Goal: Use online tool/utility: Utilize a website feature to perform a specific function

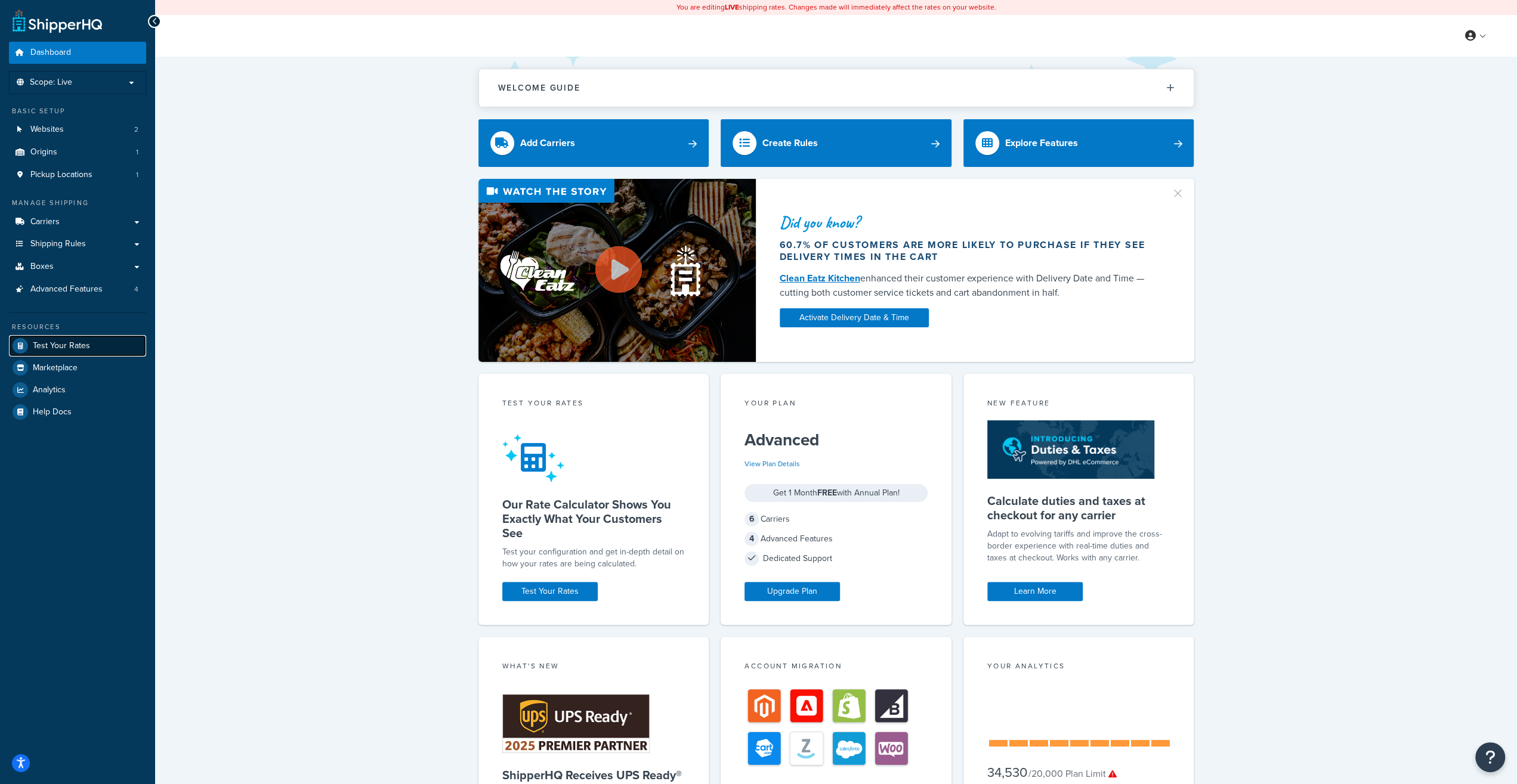
click at [42, 341] on span "Test Your Rates" at bounding box center [61, 345] width 57 height 10
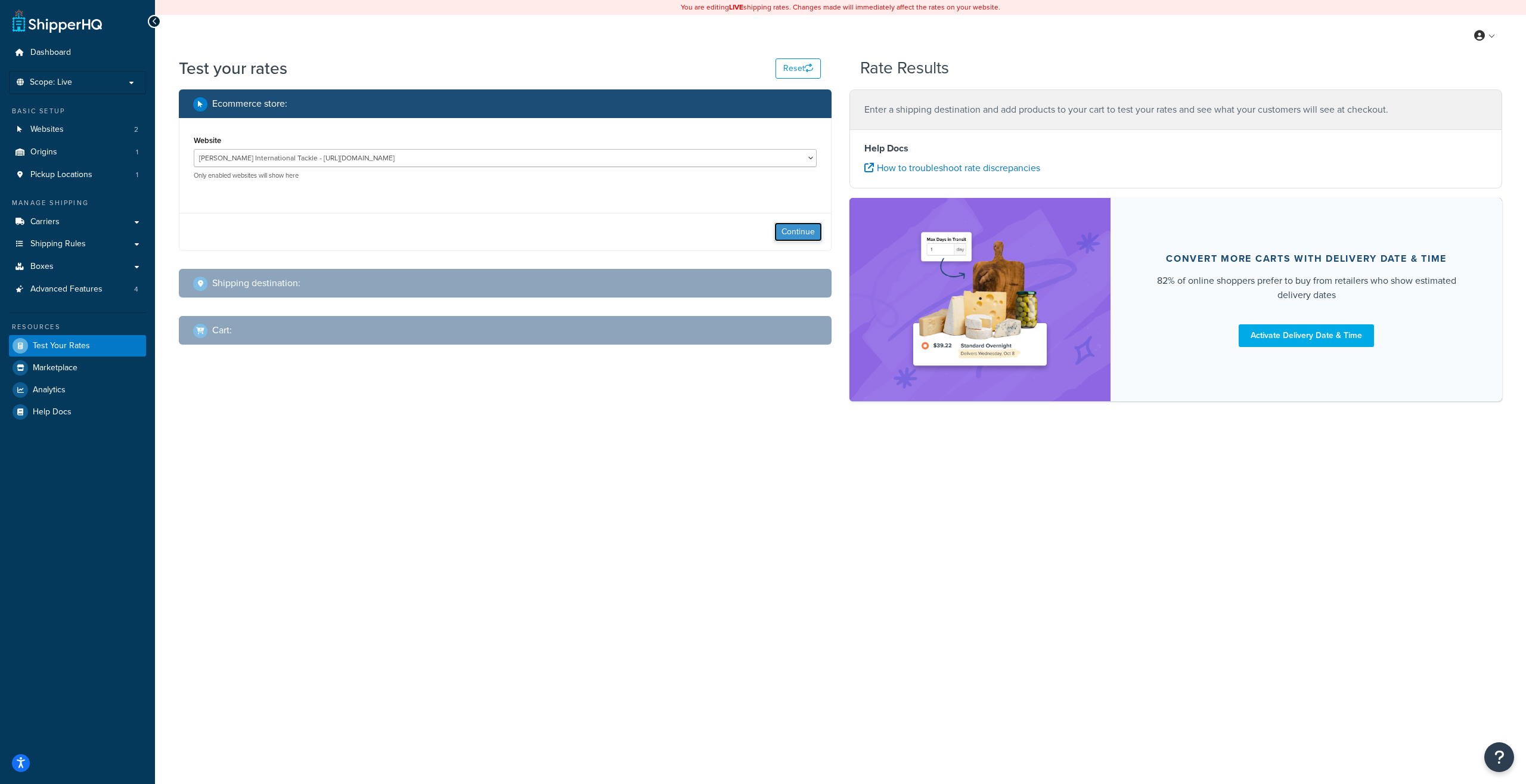
click at [786, 229] on button "Continue" at bounding box center [798, 232] width 48 height 19
select select "[GEOGRAPHIC_DATA]"
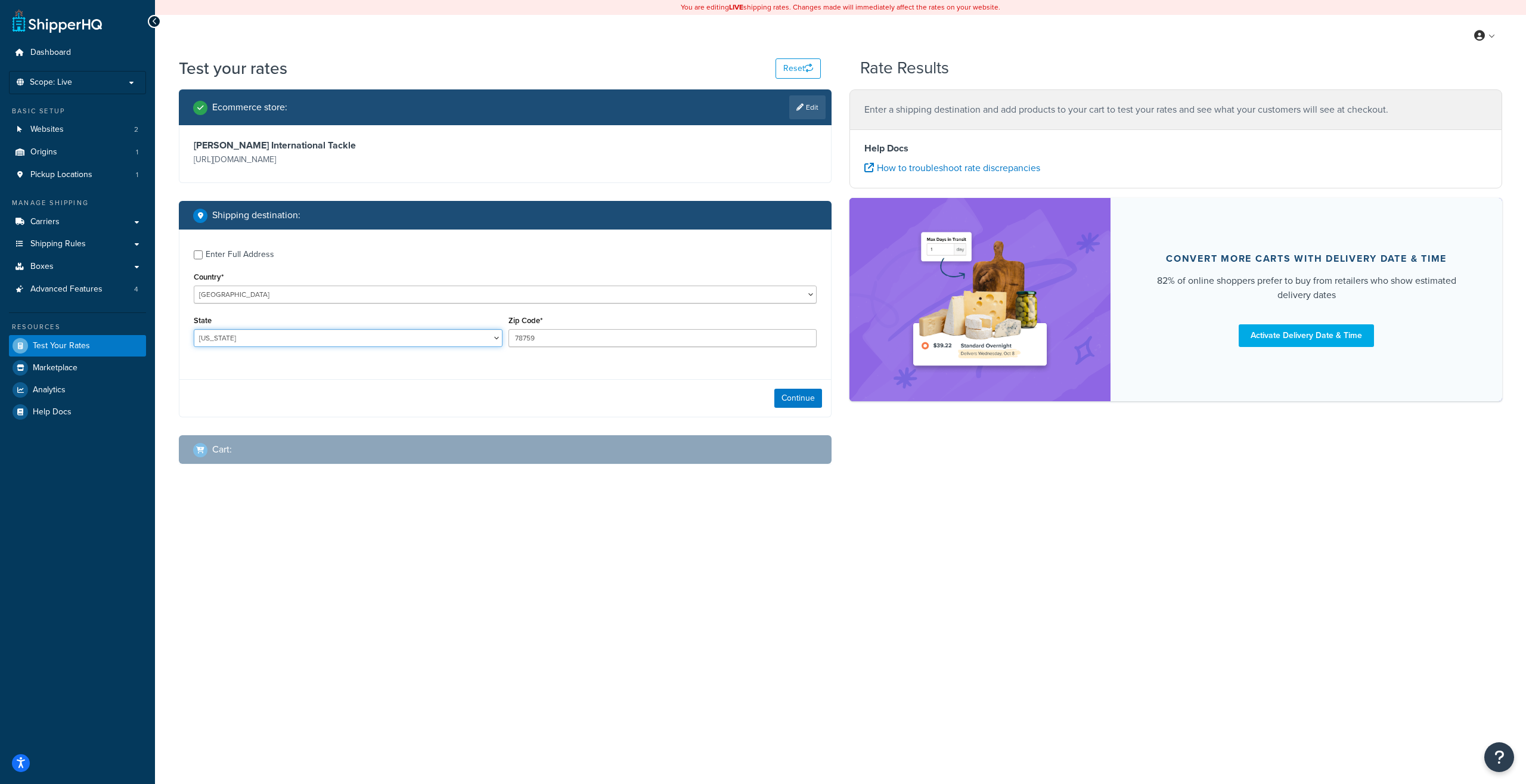
click at [194, 329] on select "[US_STATE] [US_STATE] [US_STATE] [US_STATE] [US_STATE] Armed Forces Americas Ar…" at bounding box center [348, 338] width 309 height 18
click at [194, 286] on select "[GEOGRAPHIC_DATA] [GEOGRAPHIC_DATA] [GEOGRAPHIC_DATA] [GEOGRAPHIC_DATA] [GEOGRA…" at bounding box center [505, 294] width 623 height 18
select select "FM"
click option "Micronesia, [GEOGRAPHIC_DATA] of" at bounding box center [0, 0] width 0 height 0
click at [316, 293] on div "Enter Full Address Country* [GEOGRAPHIC_DATA] [GEOGRAPHIC_DATA] [GEOGRAPHIC_DAT…" at bounding box center [505, 300] width 651 height 141
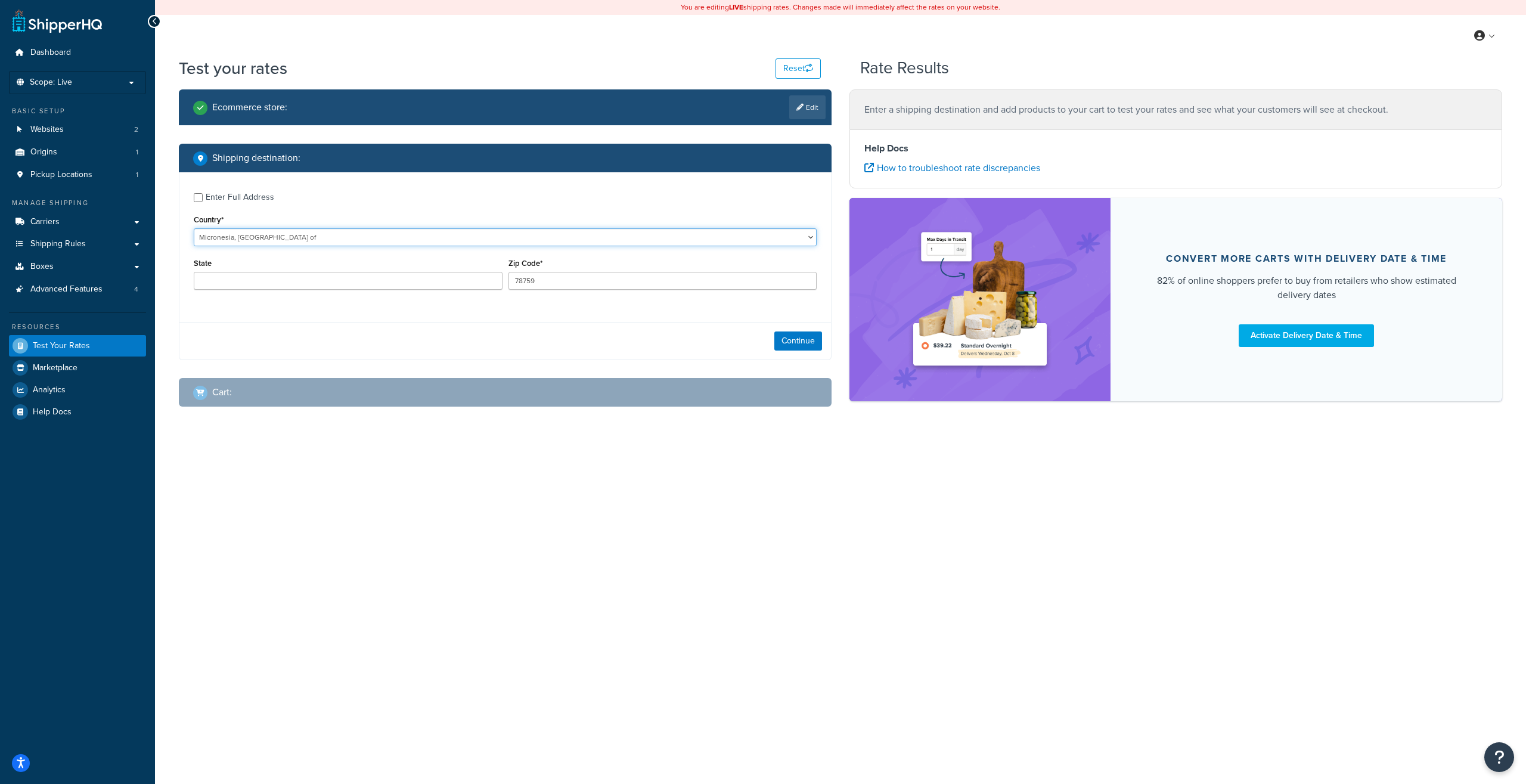
type input "[GEOGRAPHIC_DATA]"
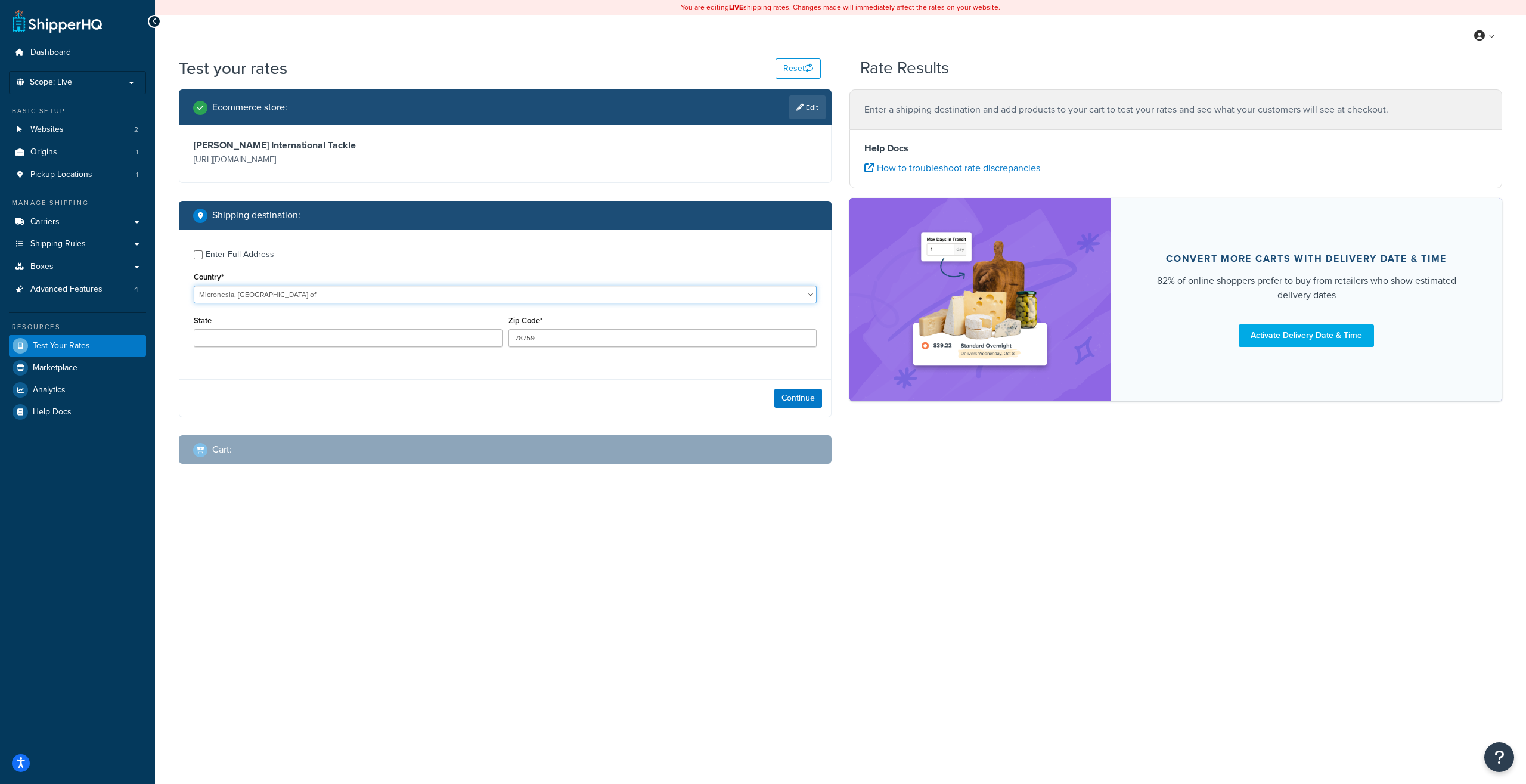
click at [194, 286] on select "[GEOGRAPHIC_DATA] [GEOGRAPHIC_DATA] [GEOGRAPHIC_DATA] [GEOGRAPHIC_DATA] [GEOGRA…" at bounding box center [505, 294] width 623 height 18
select select "MX"
click at [284, 353] on div "State [GEOGRAPHIC_DATA] [GEOGRAPHIC_DATA][US_STATE] [GEOGRAPHIC_DATA][US_STATE]…" at bounding box center [348, 334] width 315 height 43
click at [194, 329] on select "[GEOGRAPHIC_DATA] [GEOGRAPHIC_DATA][US_STATE] [GEOGRAPHIC_DATA] [US_STATE] [GEO…" at bounding box center [348, 338] width 309 height 18
click option "Puebla" at bounding box center [0, 0] width 0 height 0
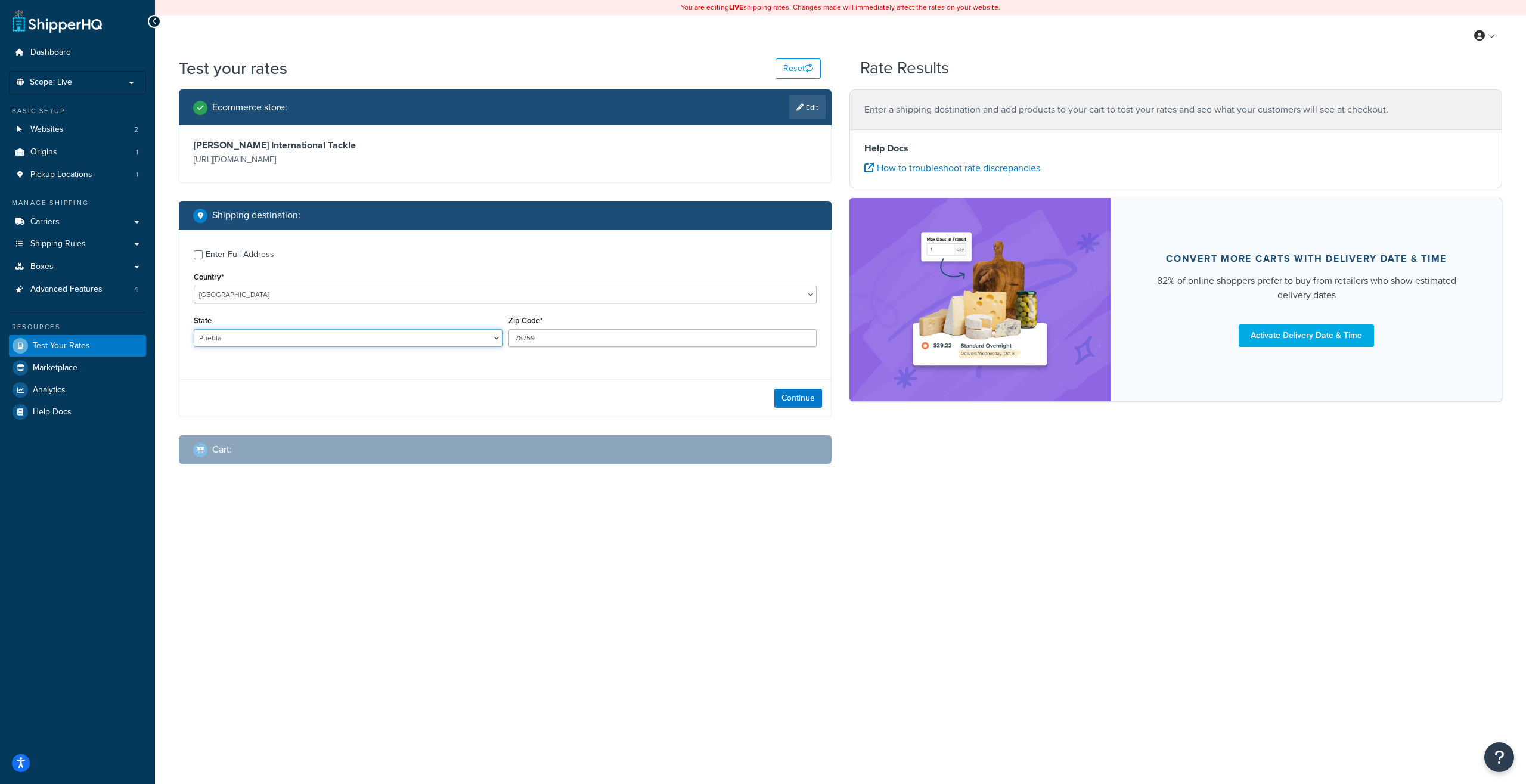
click at [194, 329] on select "[GEOGRAPHIC_DATA] [GEOGRAPHIC_DATA][US_STATE] [GEOGRAPHIC_DATA] [US_STATE] [GEO…" at bounding box center [348, 338] width 309 height 18
select select "BCS"
click option "[GEOGRAPHIC_DATA][US_STATE]" at bounding box center [0, 0] width 0 height 0
click at [550, 336] on input "78759" at bounding box center [663, 338] width 309 height 18
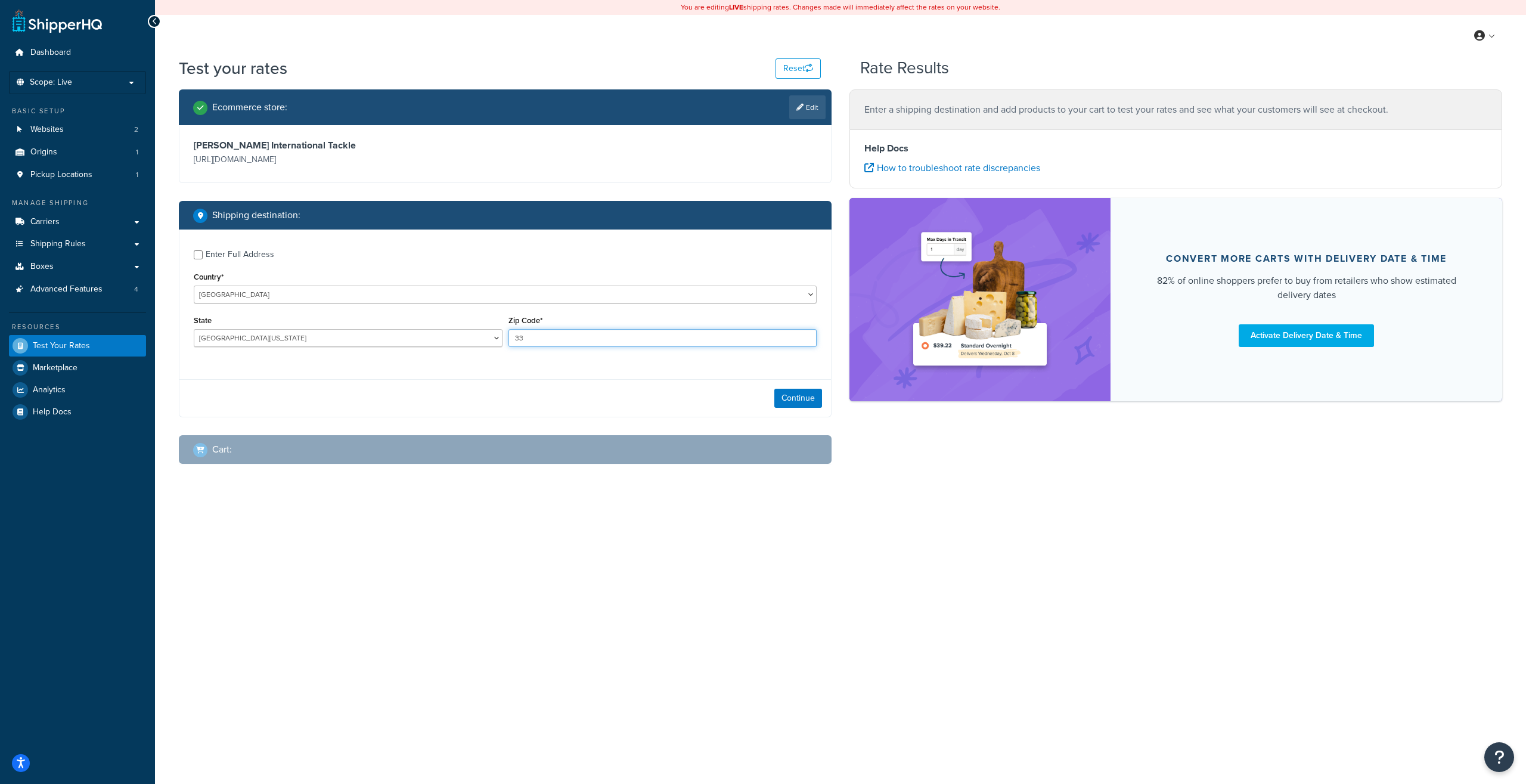
type input "3"
type input "23469"
click at [799, 403] on button "Continue" at bounding box center [798, 398] width 48 height 19
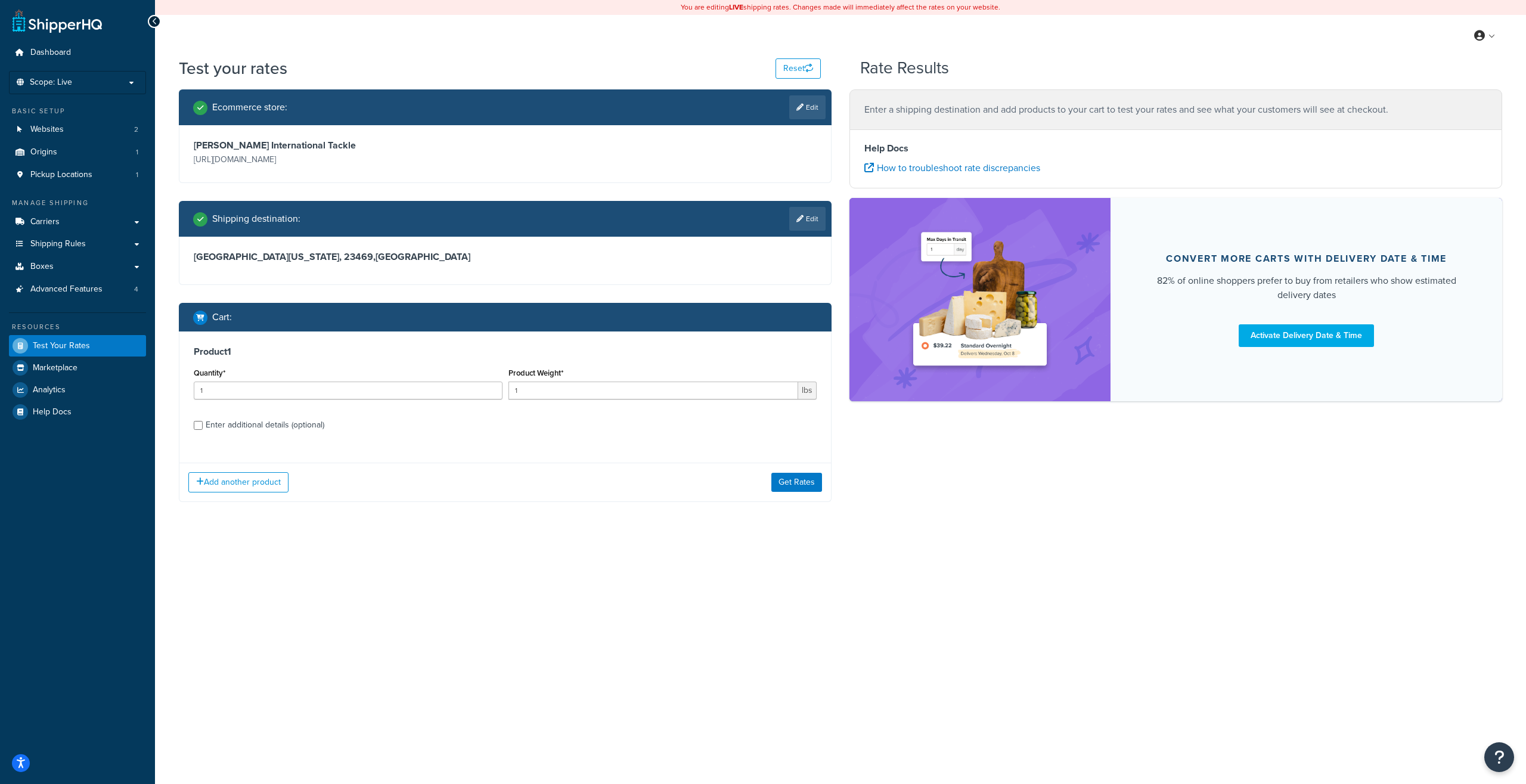
click at [765, 488] on div "Add another product Get Rates" at bounding box center [505, 482] width 651 height 39
click at [787, 487] on button "Get Rates" at bounding box center [796, 482] width 51 height 19
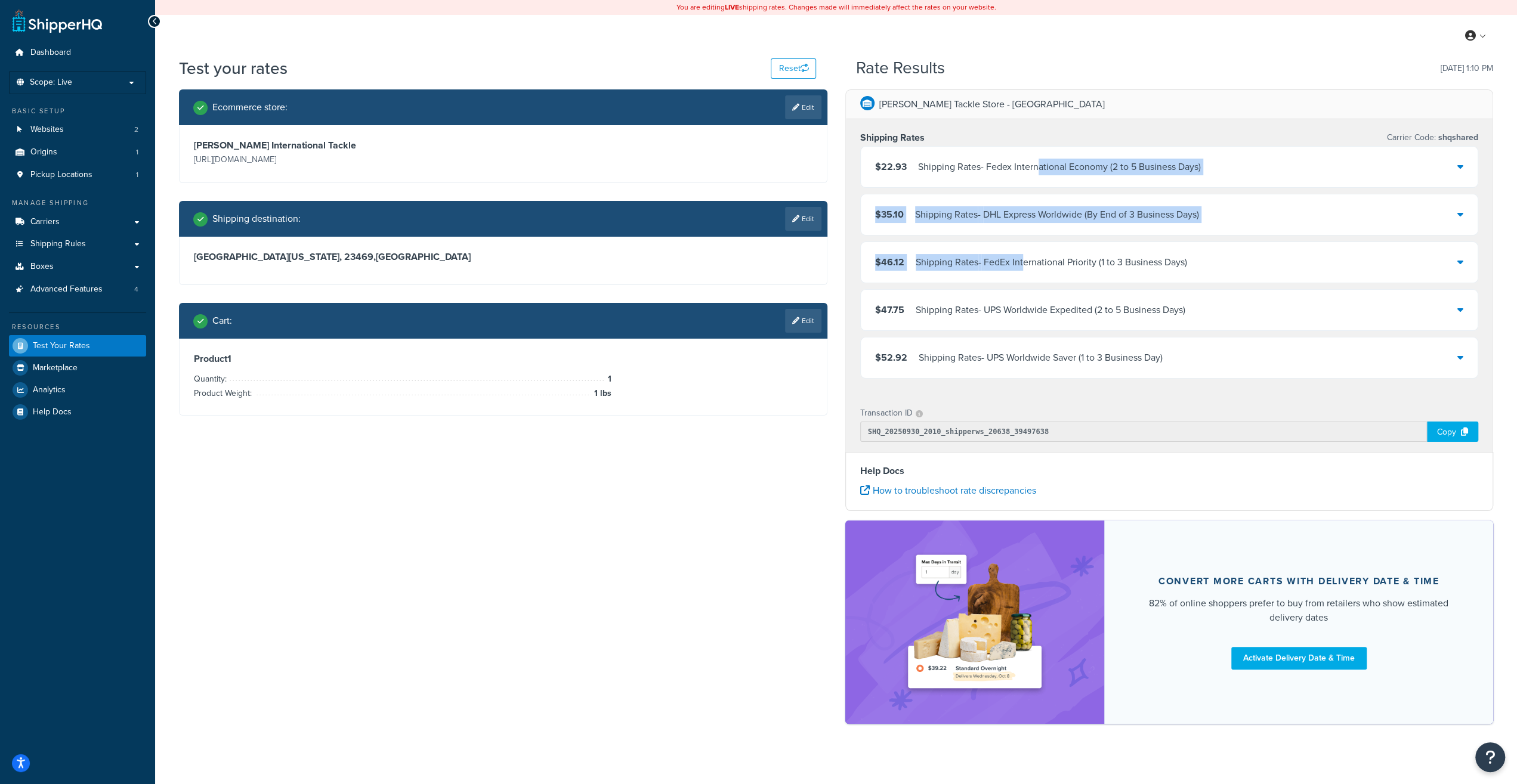
drag, startPoint x: 1041, startPoint y: 159, endPoint x: 1020, endPoint y: 282, distance: 124.8
click at [1022, 280] on div "$22.93 Shipping Rates - Fedex International Economy (2 to 5 Business Days) $35.…" at bounding box center [1169, 262] width 618 height 232
click at [1017, 270] on div "$46.12 Shipping Rates - FedEx International Priority (1 to 3 Business Days)" at bounding box center [1169, 263] width 618 height 41
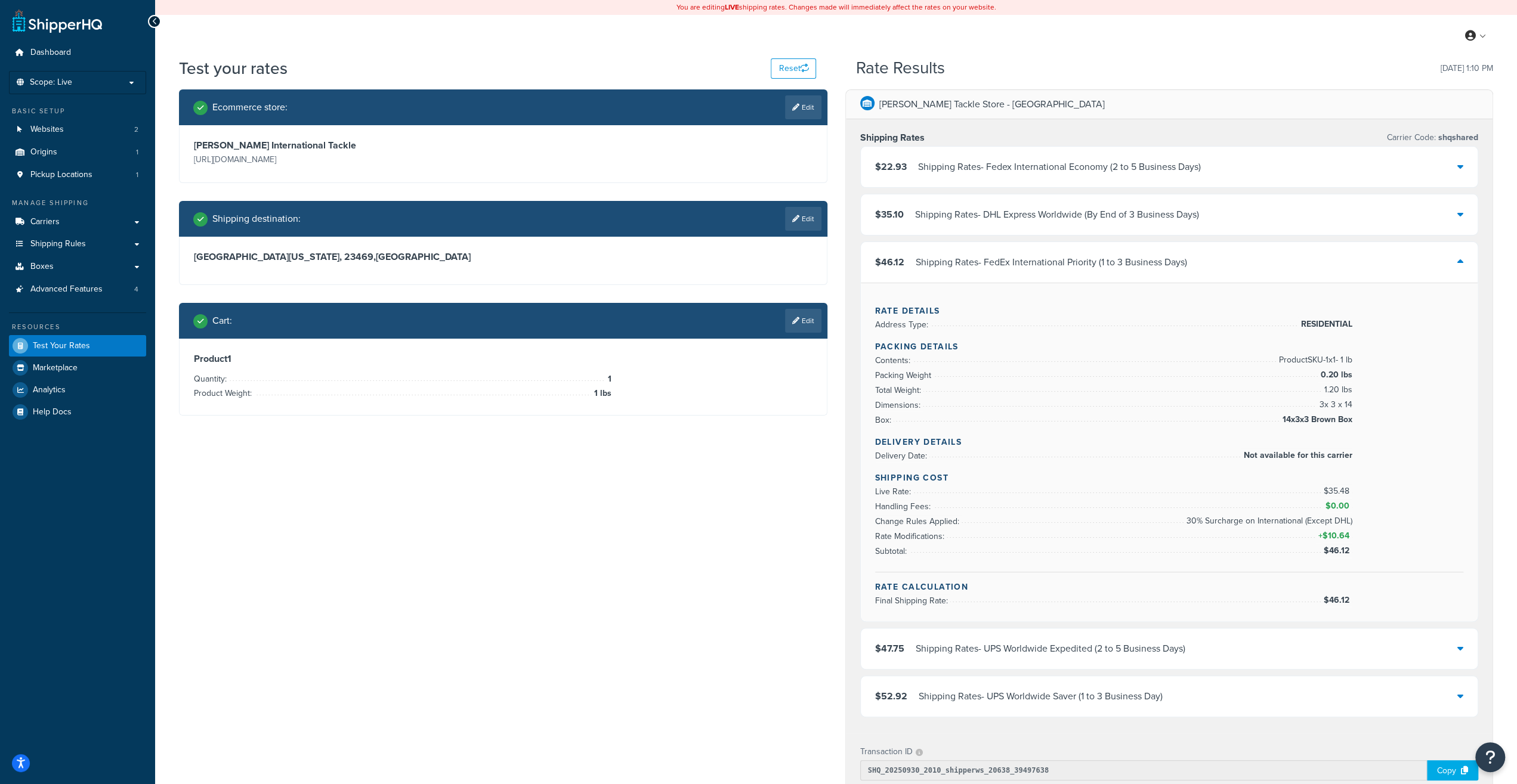
click at [1017, 269] on div "Shipping Rates - FedEx International Priority (1 to 3 Business Days)" at bounding box center [1051, 262] width 271 height 16
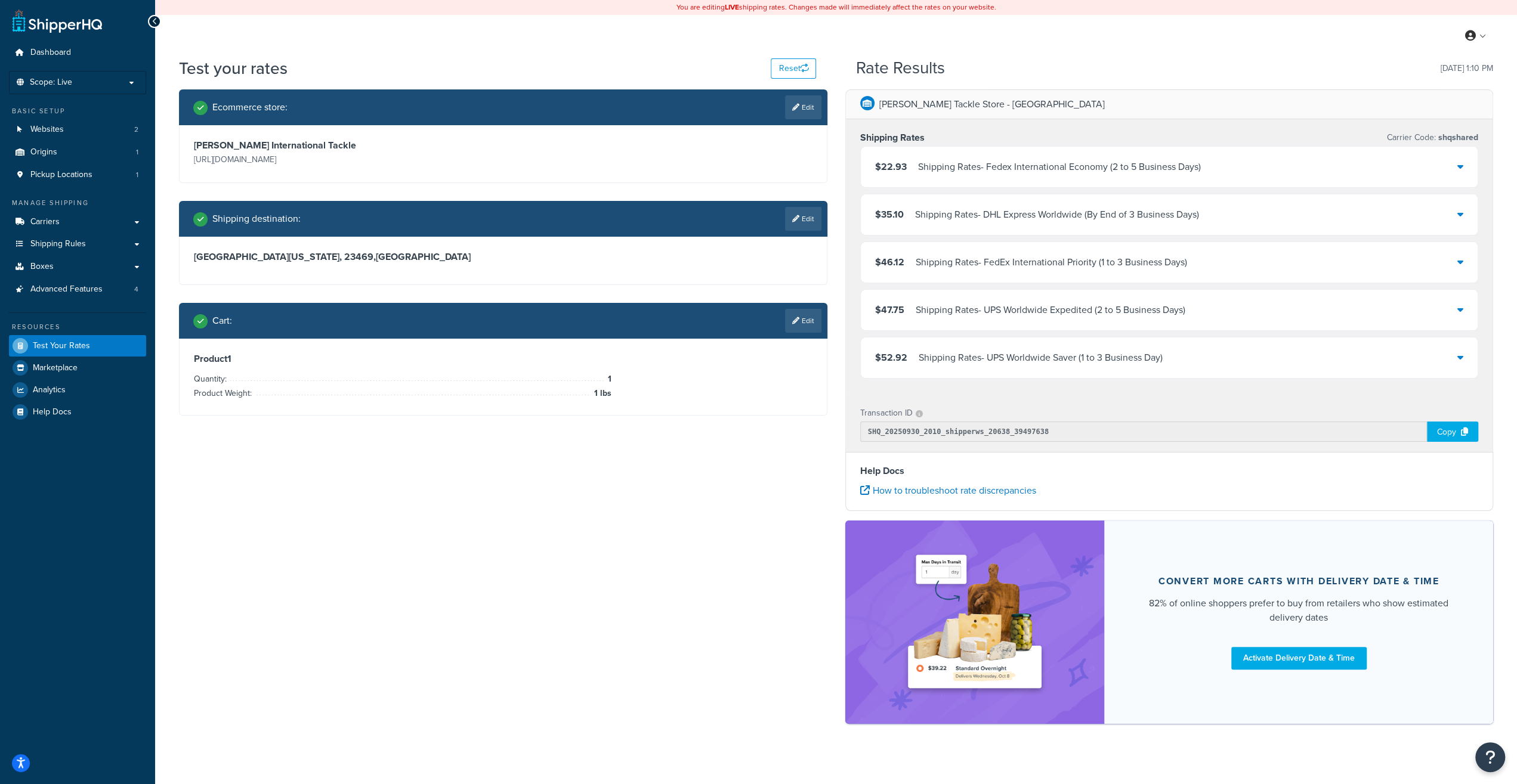
click at [1104, 261] on div "Shipping Rates - FedEx International Priority (1 to 3 Business Days)" at bounding box center [1051, 262] width 271 height 16
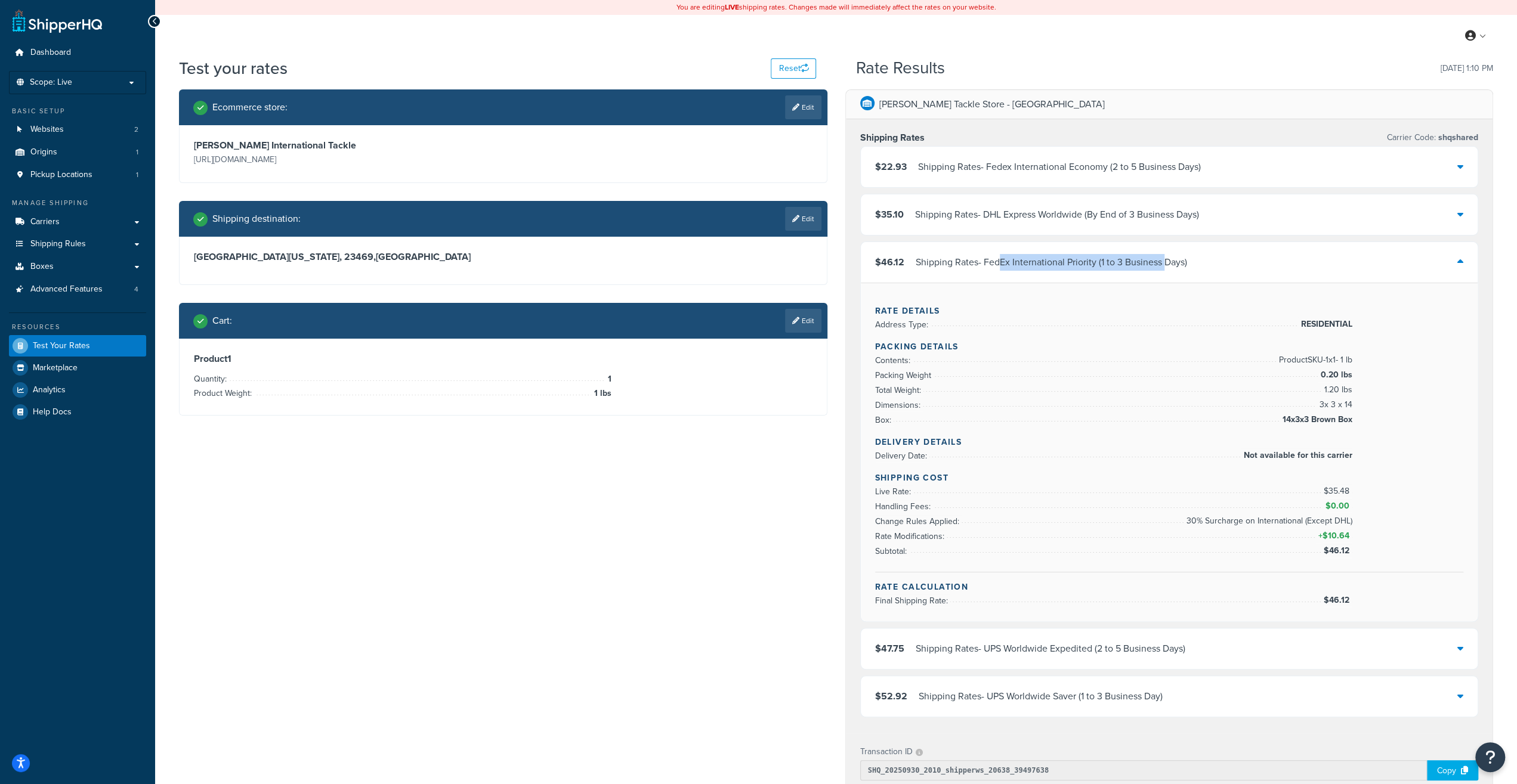
drag, startPoint x: 999, startPoint y: 261, endPoint x: 1166, endPoint y: 267, distance: 167.1
click at [1166, 267] on div "Shipping Rates - FedEx International Priority (1 to 3 Business Days)" at bounding box center [1051, 262] width 271 height 16
